Goal: Navigation & Orientation: Find specific page/section

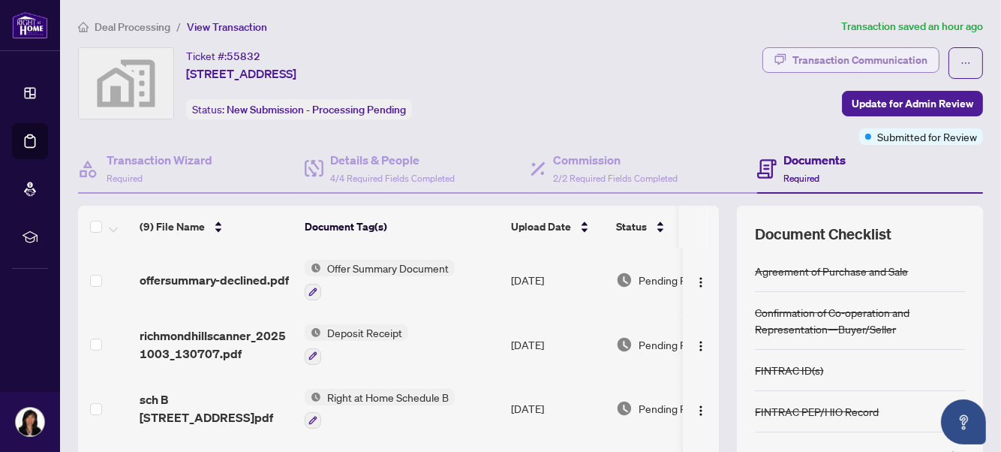
click at [818, 59] on div "Transaction Communication" at bounding box center [860, 60] width 135 height 24
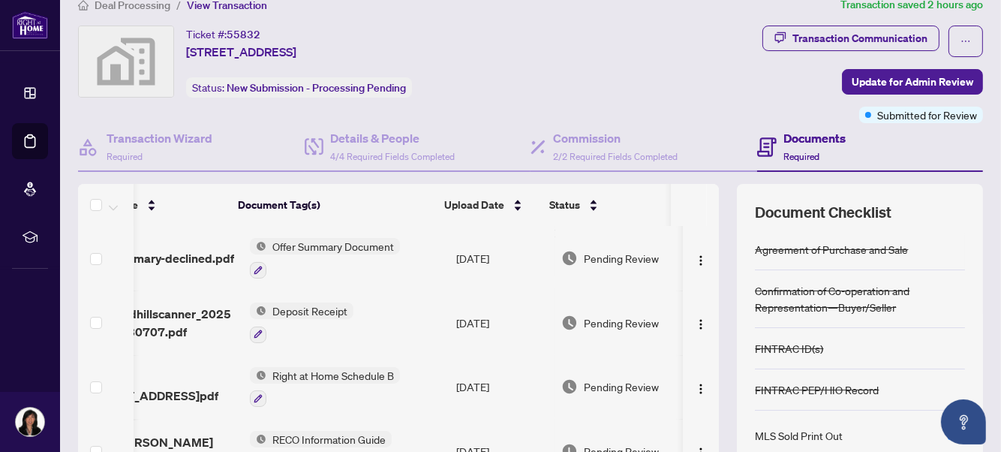
scroll to position [8, 0]
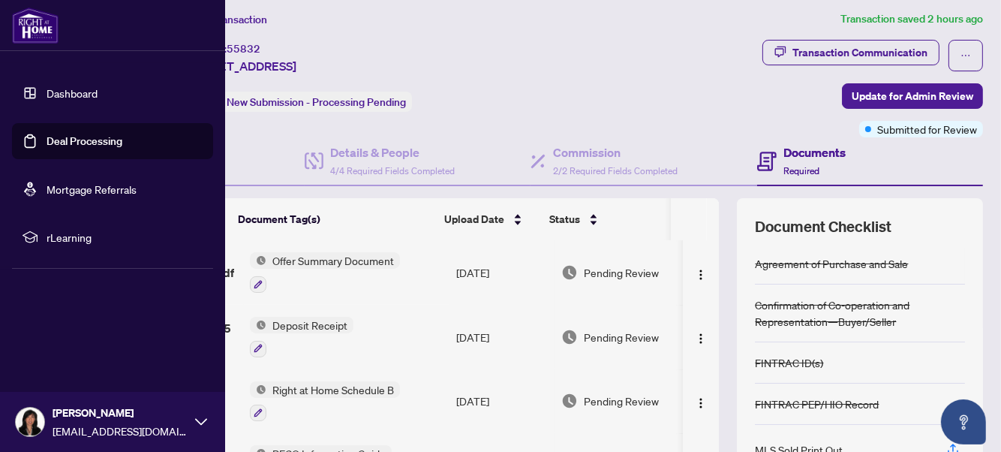
click at [80, 95] on link "Dashboard" at bounding box center [72, 93] width 51 height 14
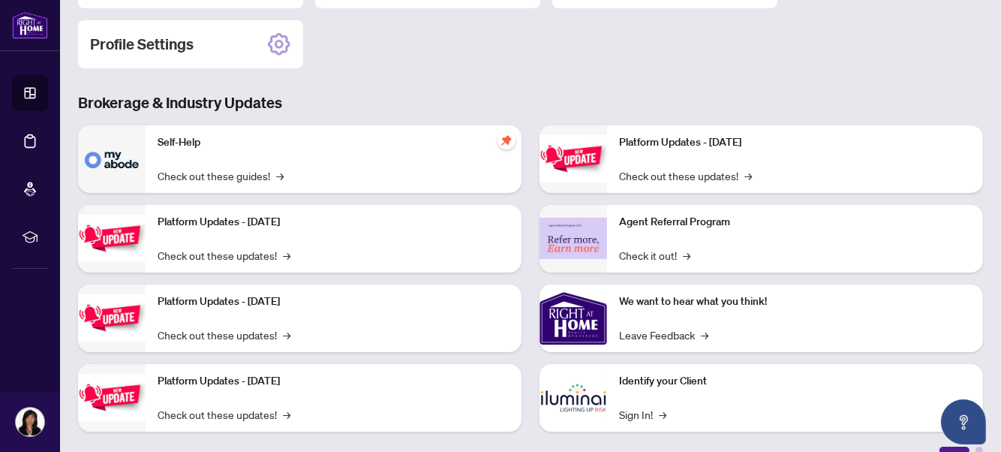
scroll to position [230, 0]
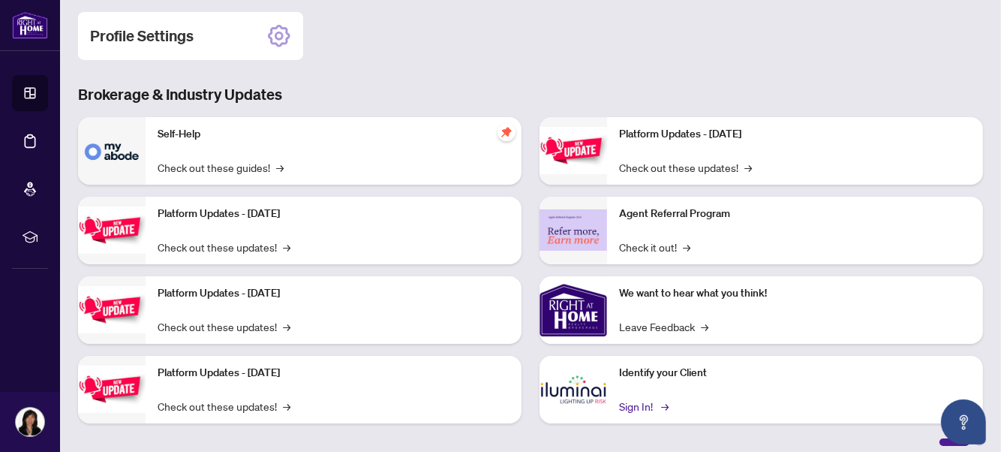
click at [634, 400] on link "Sign In! →" at bounding box center [642, 406] width 47 height 17
click at [673, 161] on link "Check out these updates! →" at bounding box center [685, 167] width 133 height 17
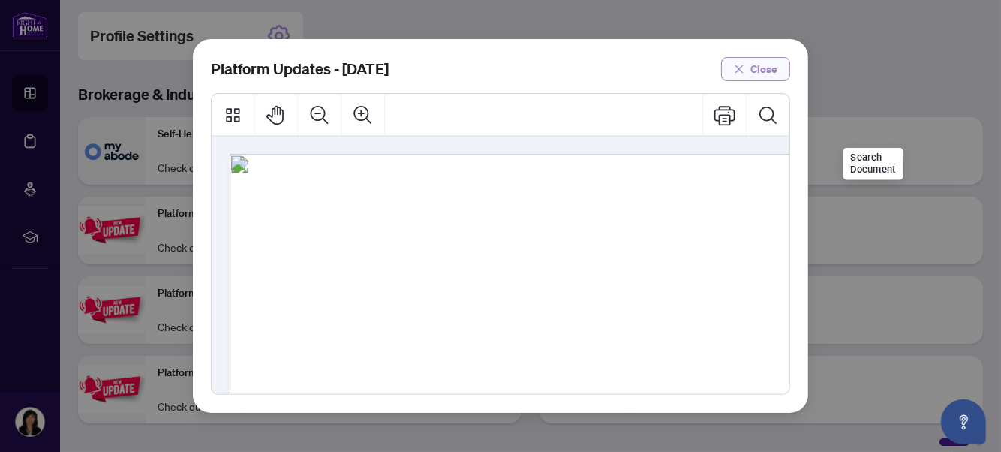
click at [760, 69] on span "Close" at bounding box center [764, 69] width 27 height 24
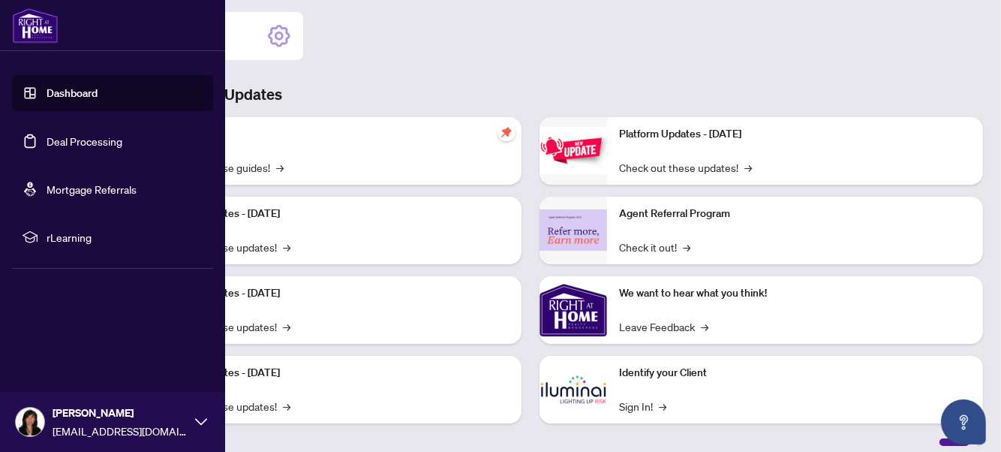
click at [75, 245] on li "rLearning" at bounding box center [112, 237] width 201 height 36
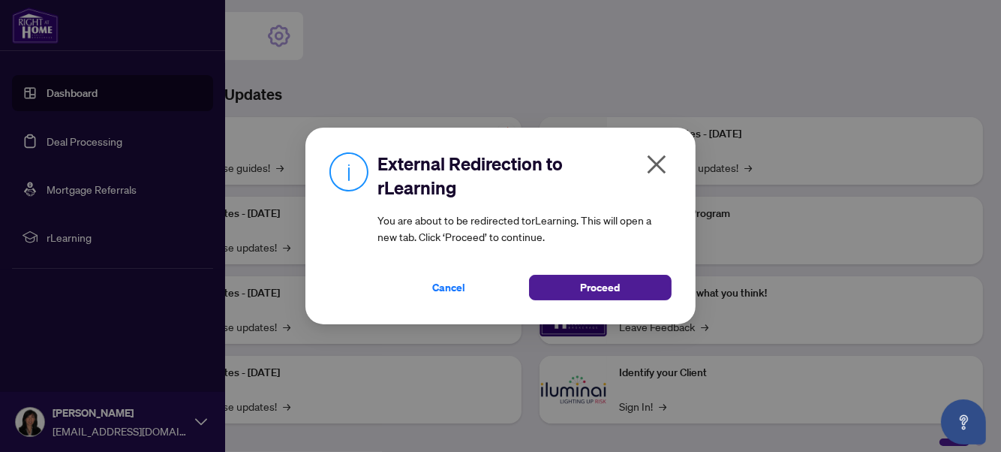
click at [639, 164] on h2 "External Redirection to rLearning" at bounding box center [525, 176] width 294 height 48
click at [654, 162] on icon "close" at bounding box center [657, 164] width 19 height 19
